Goal: Transaction & Acquisition: Book appointment/travel/reservation

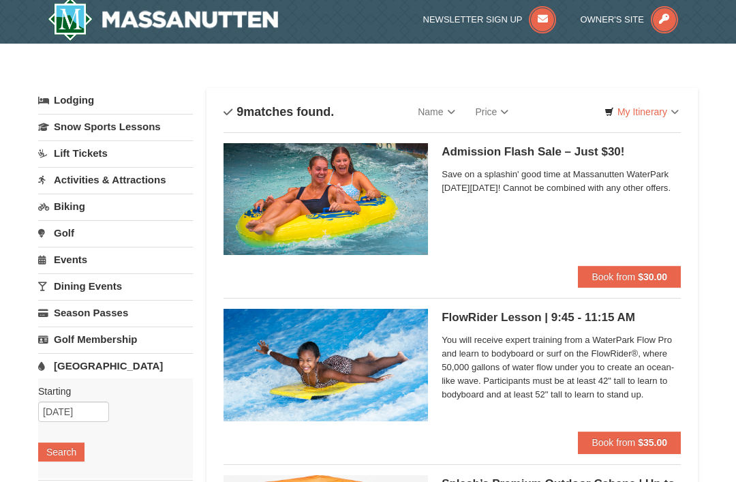
scroll to position [4, 0]
click at [106, 367] on link "[GEOGRAPHIC_DATA]" at bounding box center [115, 365] width 155 height 25
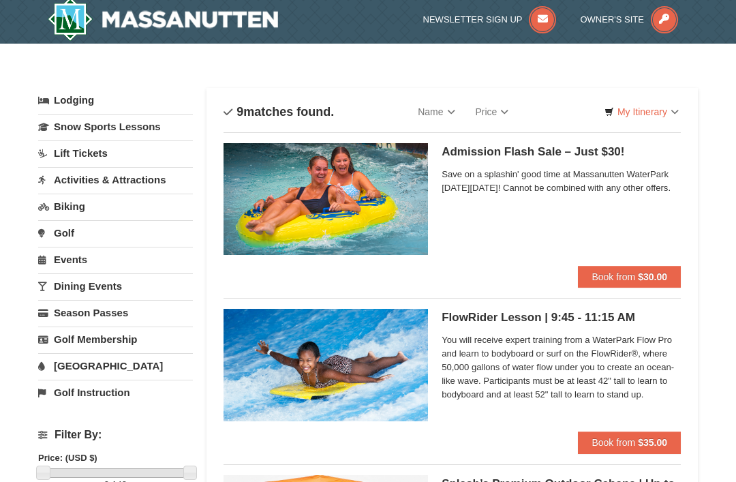
click at [90, 366] on link "[GEOGRAPHIC_DATA]" at bounding box center [115, 365] width 155 height 25
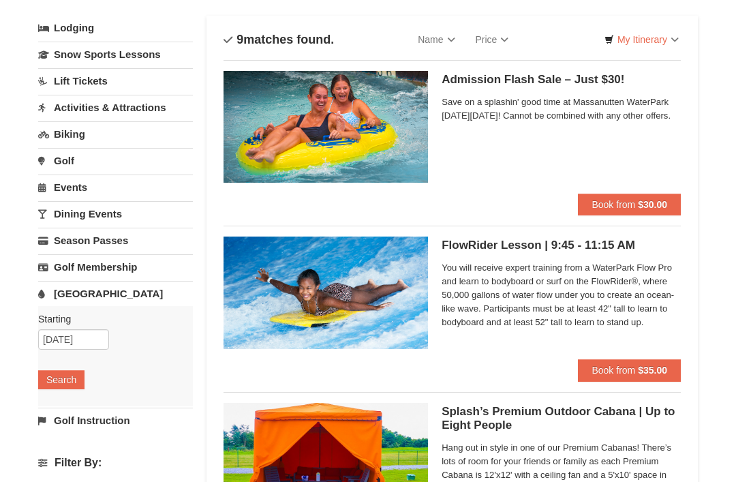
scroll to position [76, 0]
click at [656, 198] on button "Book from $30.00" at bounding box center [629, 205] width 103 height 22
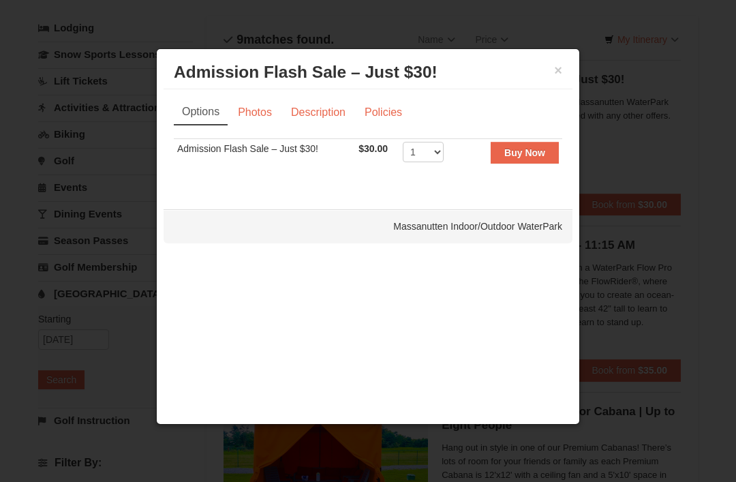
click at [328, 121] on link "Description" at bounding box center [318, 112] width 72 height 26
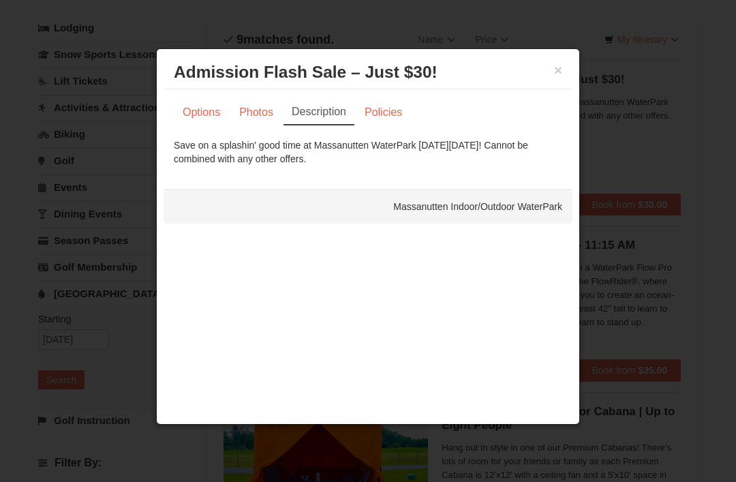
click at [385, 124] on link "Policies" at bounding box center [383, 112] width 55 height 26
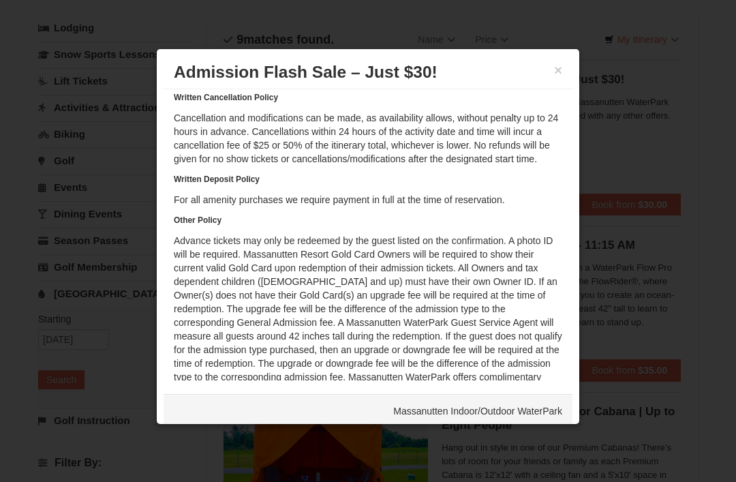
scroll to position [56, 0]
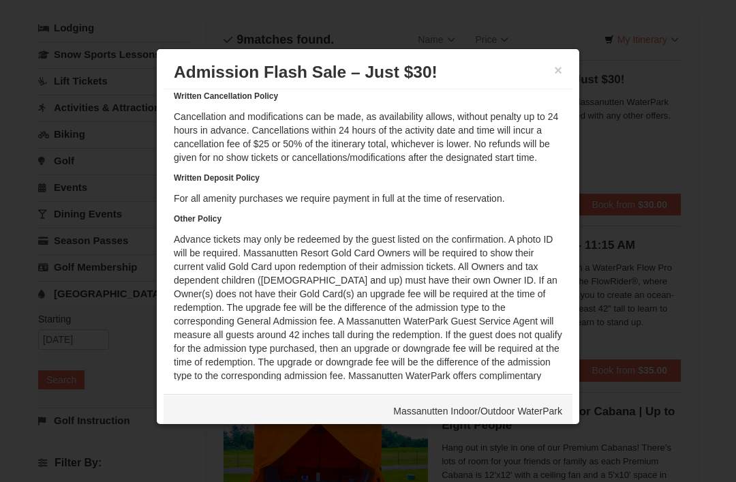
click at [559, 77] on button "×" at bounding box center [558, 70] width 8 height 14
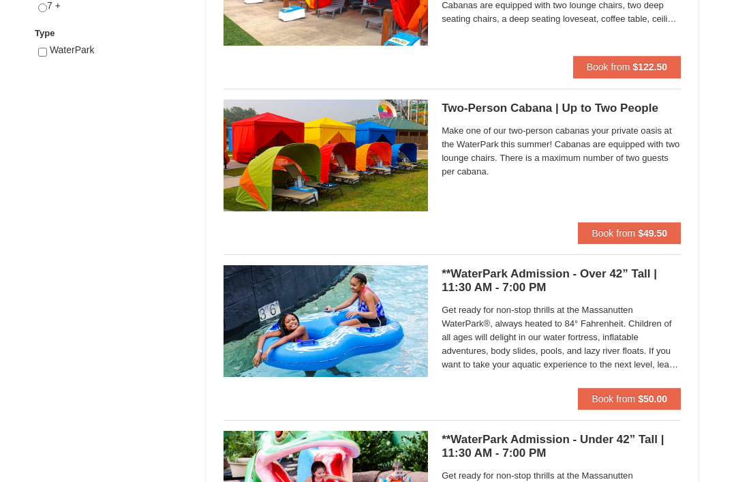
scroll to position [712, 0]
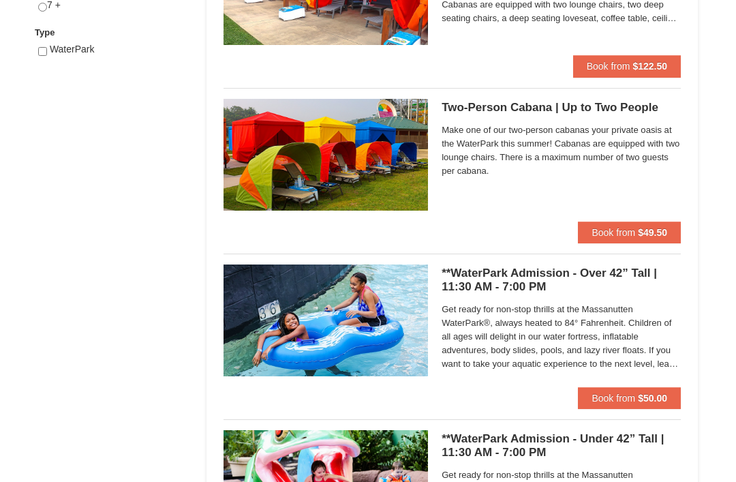
click at [643, 392] on strong "$50.00" at bounding box center [652, 397] width 29 height 11
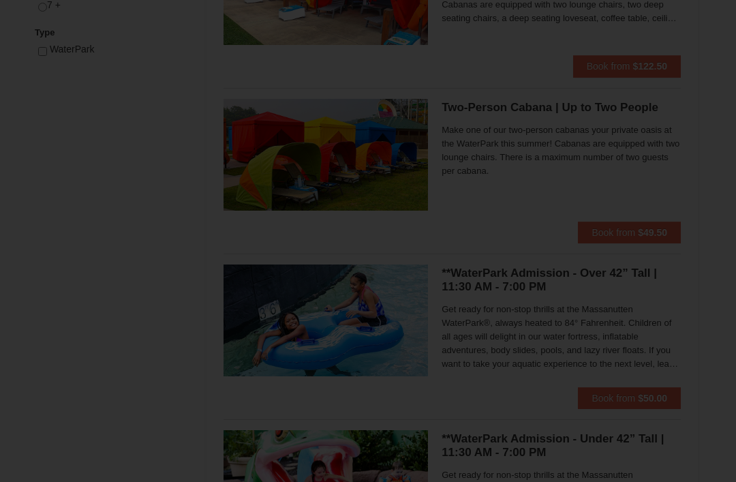
scroll to position [0, 0]
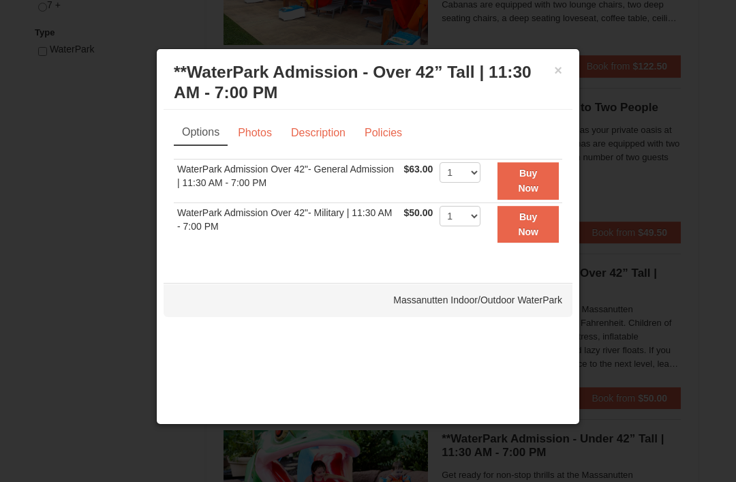
click at [634, 313] on div at bounding box center [368, 241] width 736 height 482
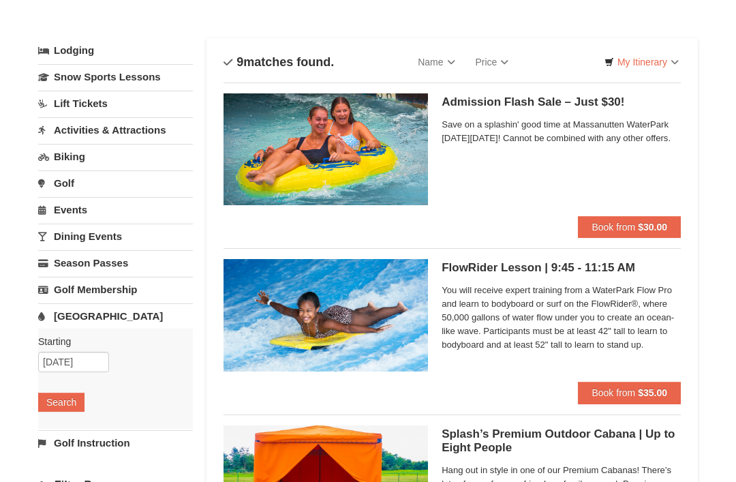
scroll to position [53, 0]
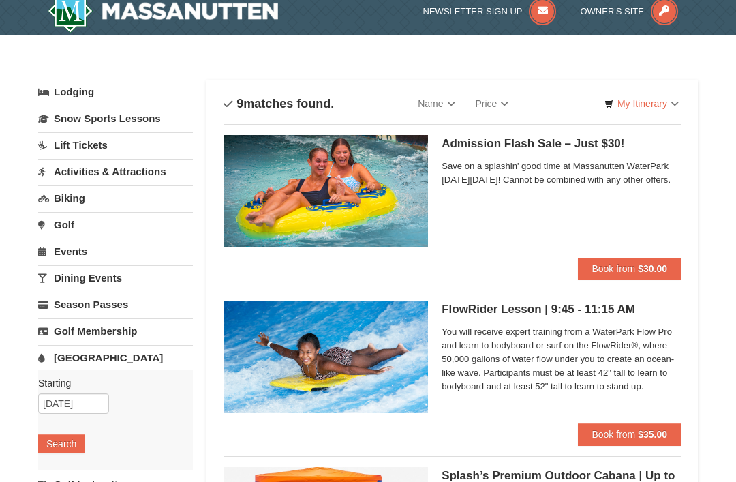
scroll to position [14, 0]
